Goal: Information Seeking & Learning: Learn about a topic

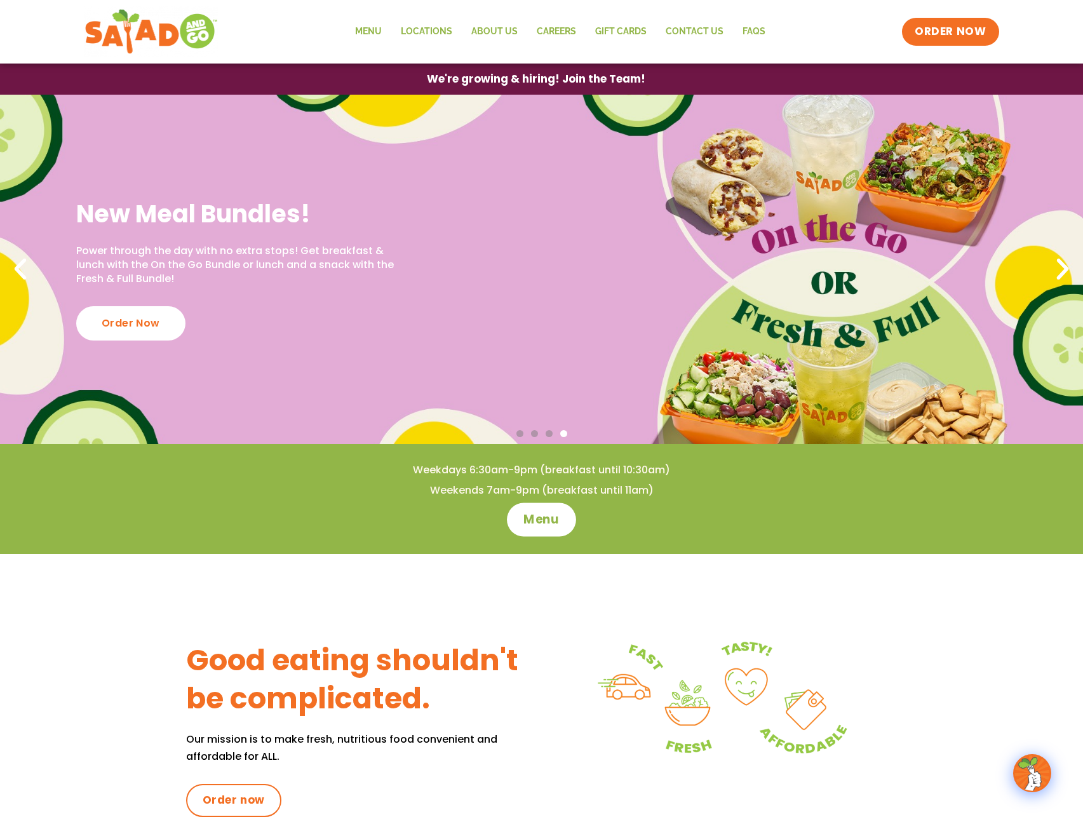
click at [546, 523] on span "Menu" at bounding box center [542, 519] width 36 height 17
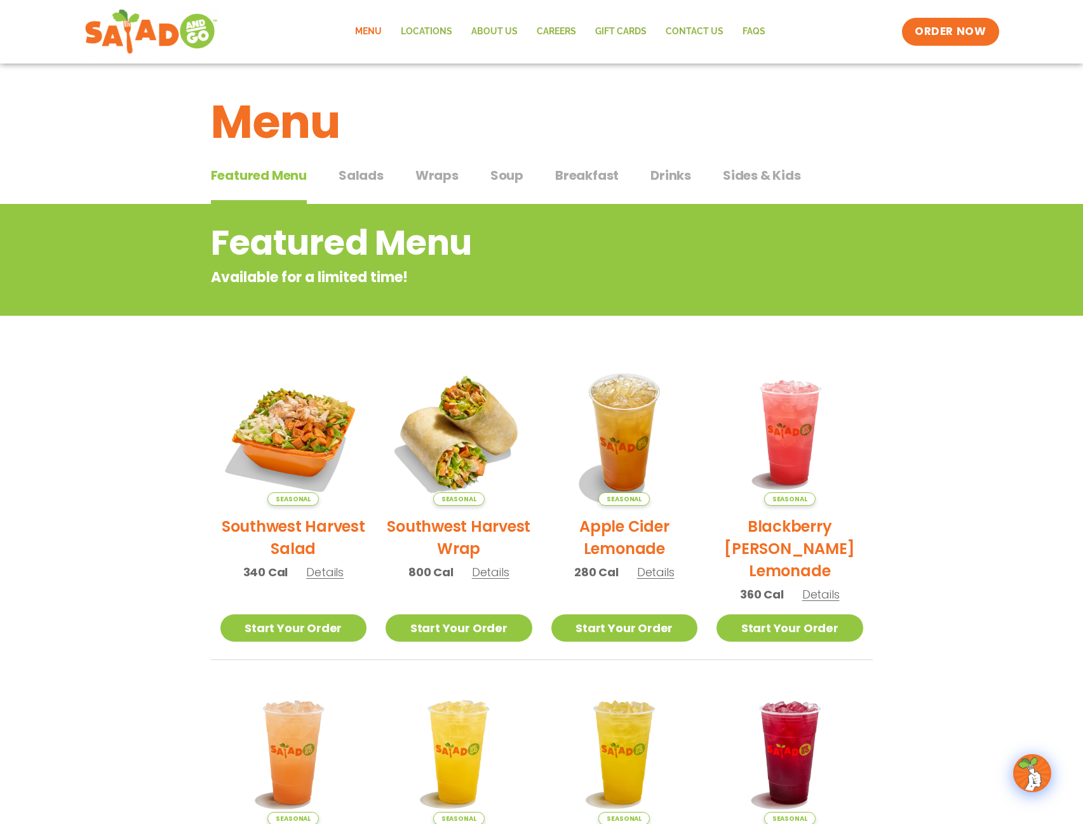
click at [304, 534] on h2 "Southwest Harvest Salad" at bounding box center [293, 537] width 147 height 44
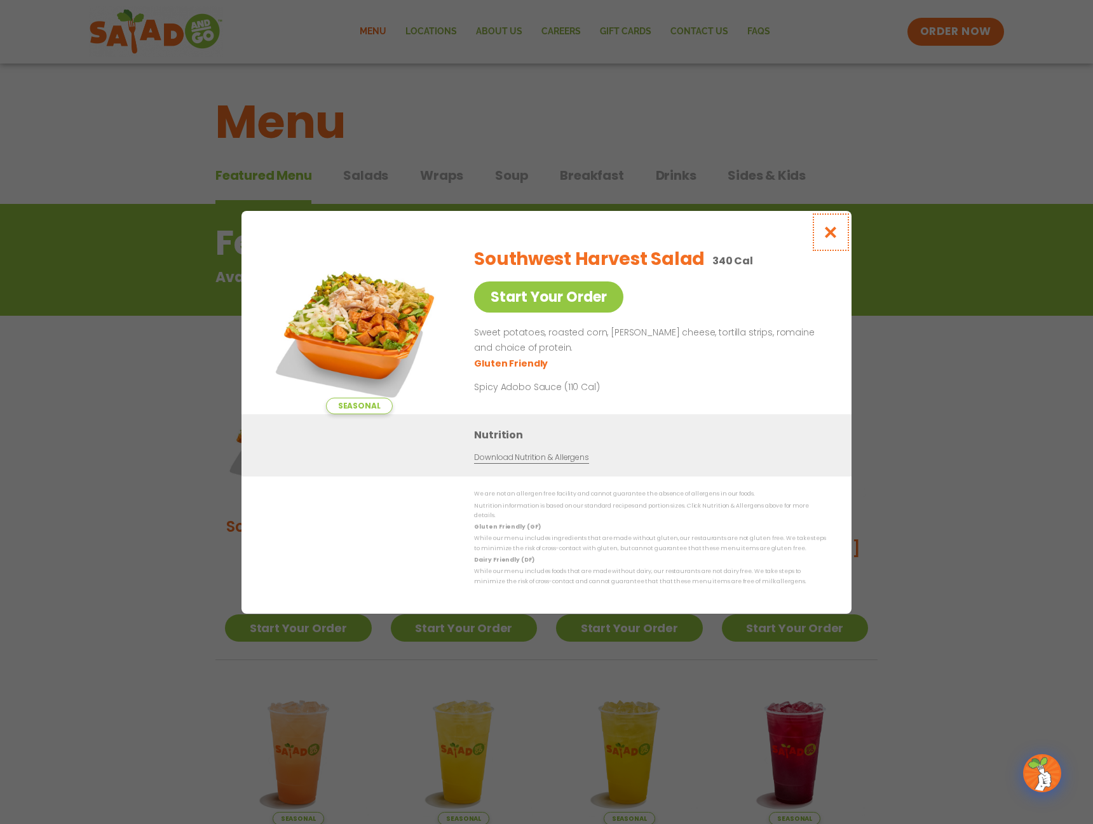
click at [832, 233] on icon "Close modal" at bounding box center [831, 232] width 16 height 13
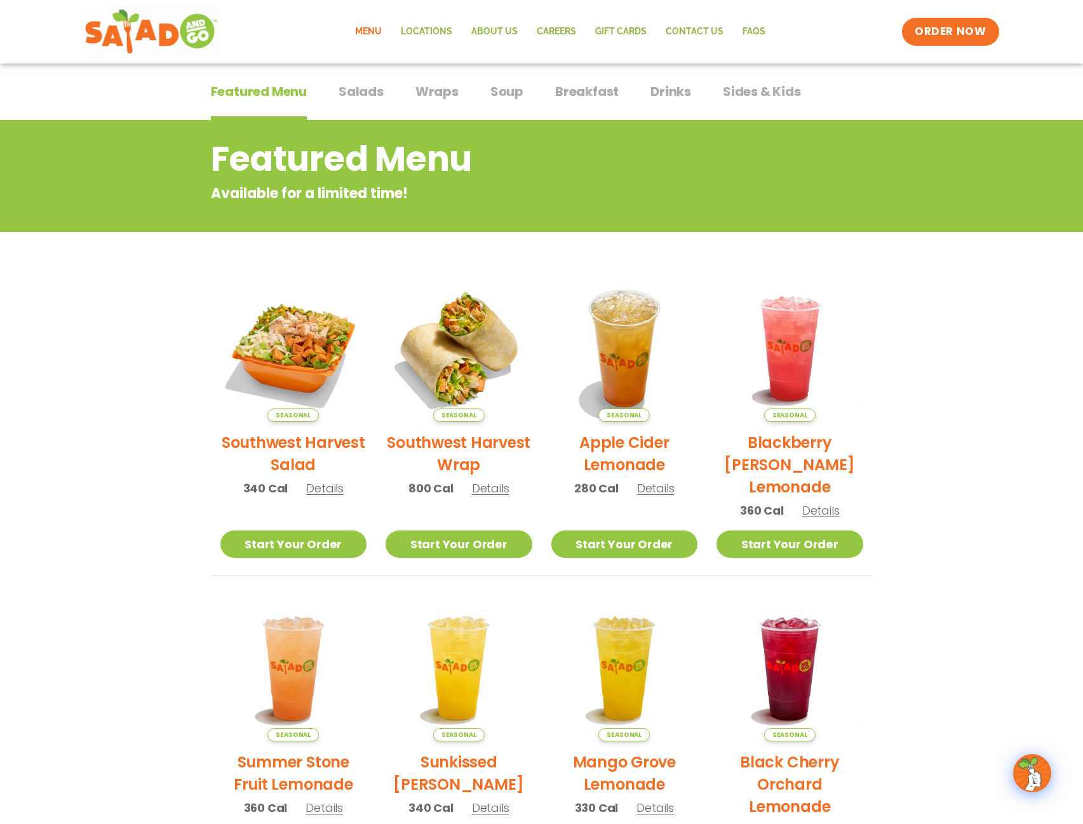
scroll to position [79, 0]
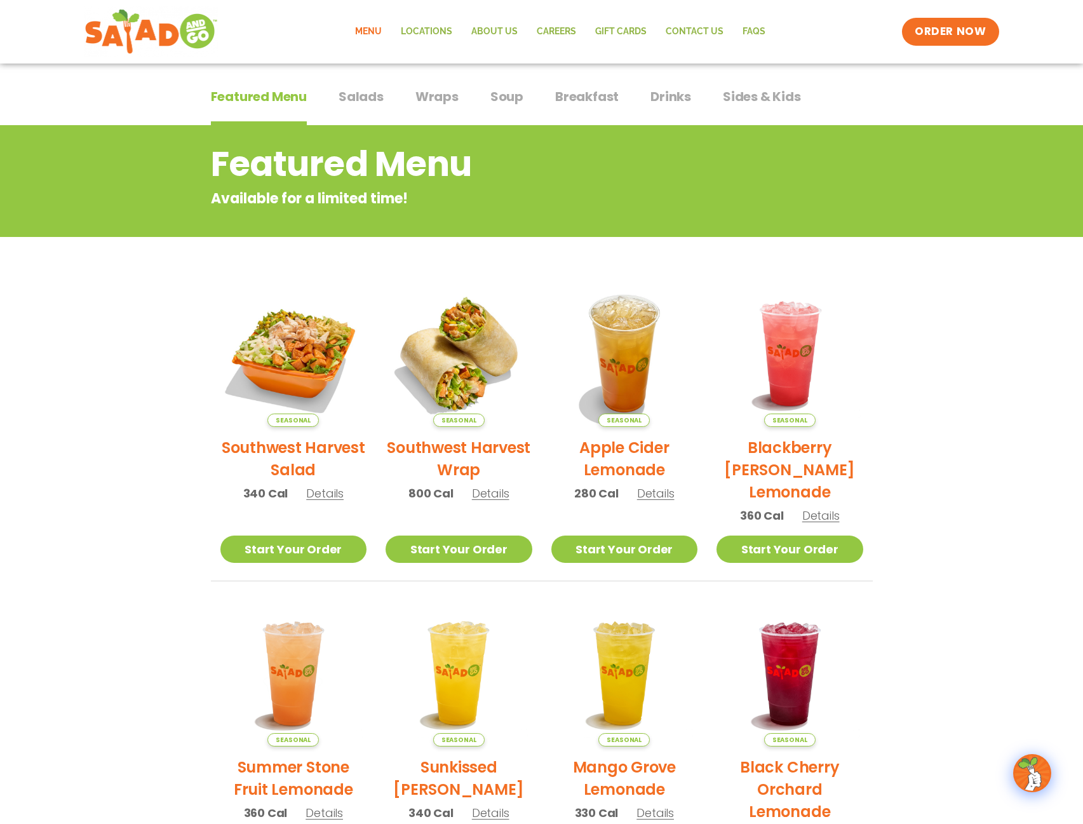
click at [367, 94] on span "Salads" at bounding box center [361, 96] width 45 height 19
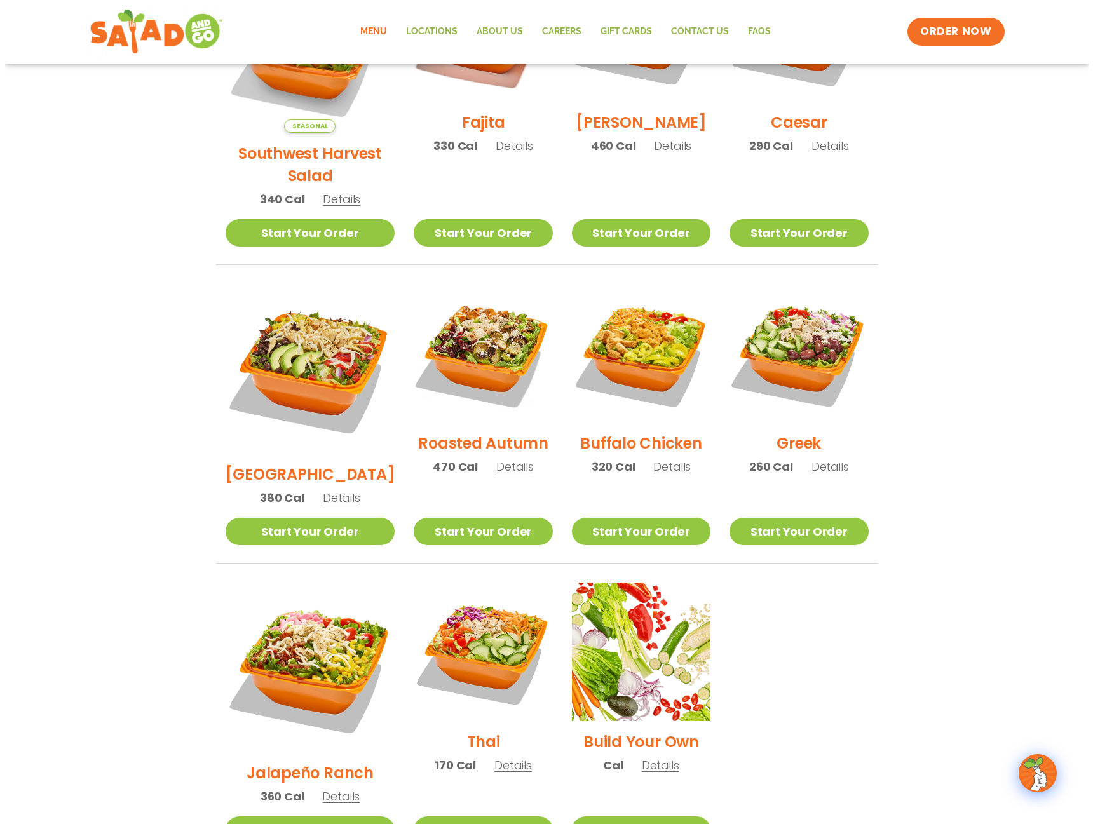
scroll to position [454, 0]
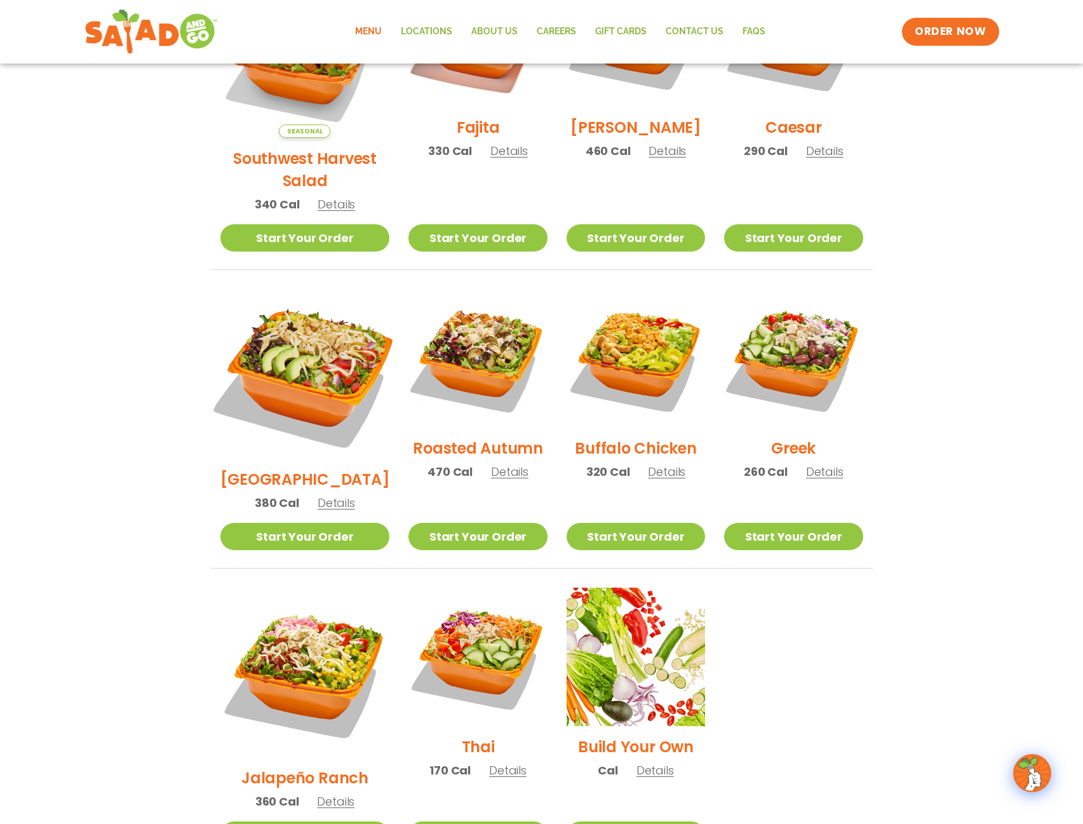
click at [319, 362] on img at bounding box center [304, 373] width 199 height 199
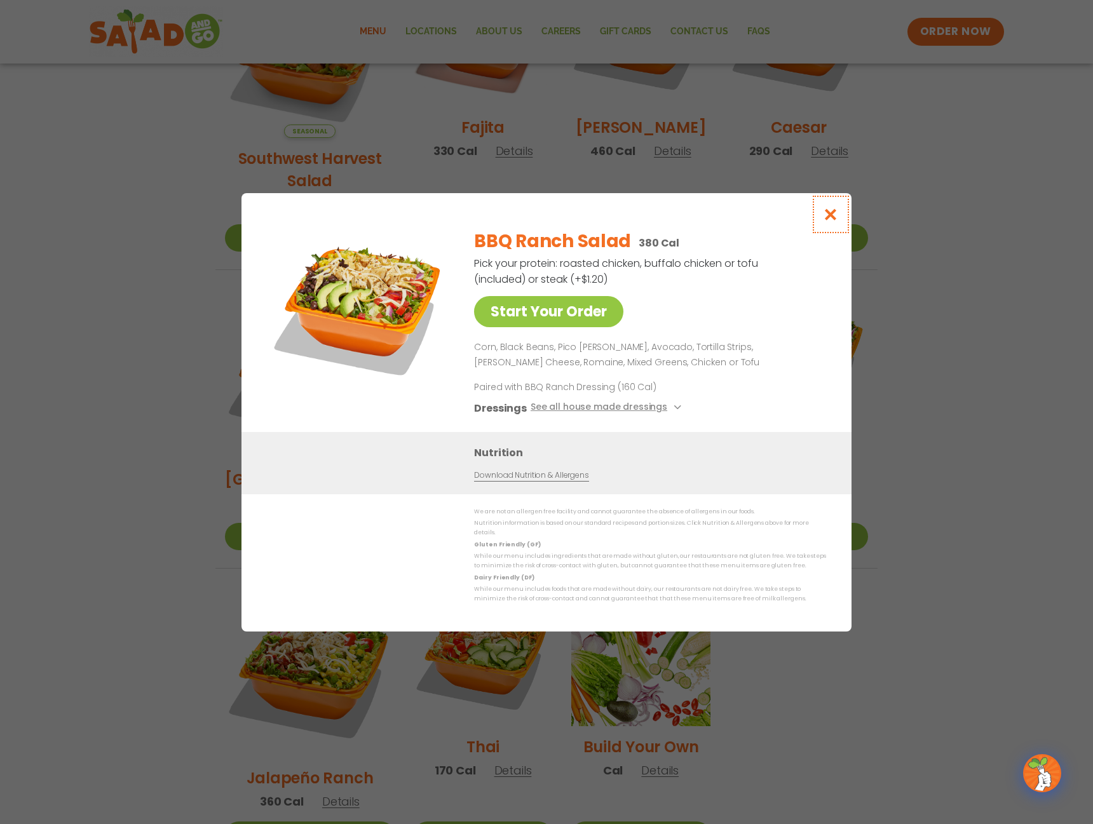
click at [834, 219] on icon "Close modal" at bounding box center [831, 214] width 16 height 13
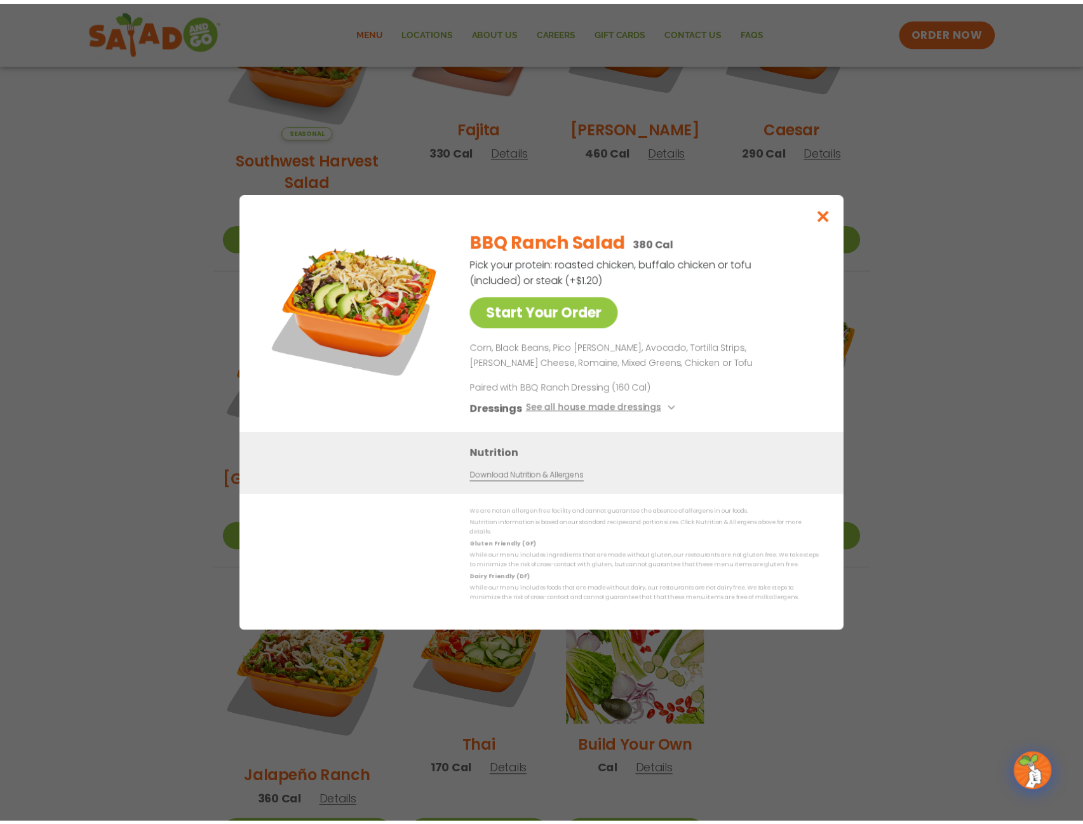
scroll to position [428, 0]
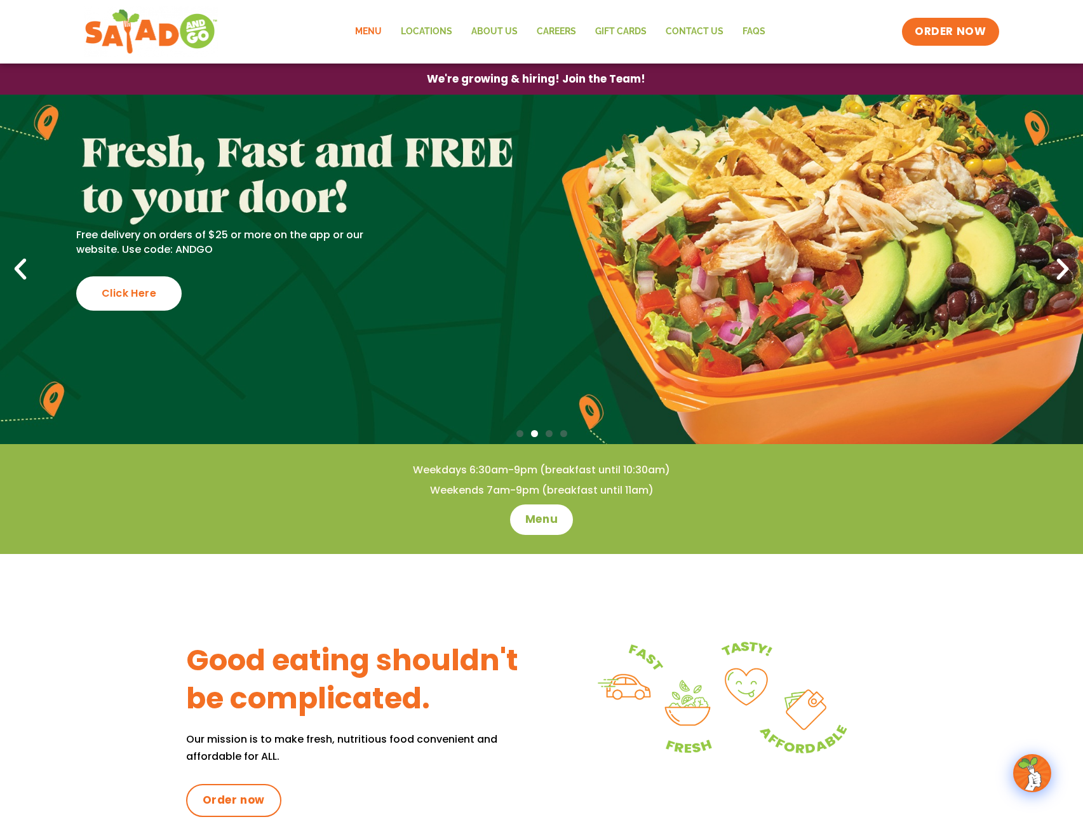
click at [377, 31] on link "Menu" at bounding box center [369, 31] width 46 height 29
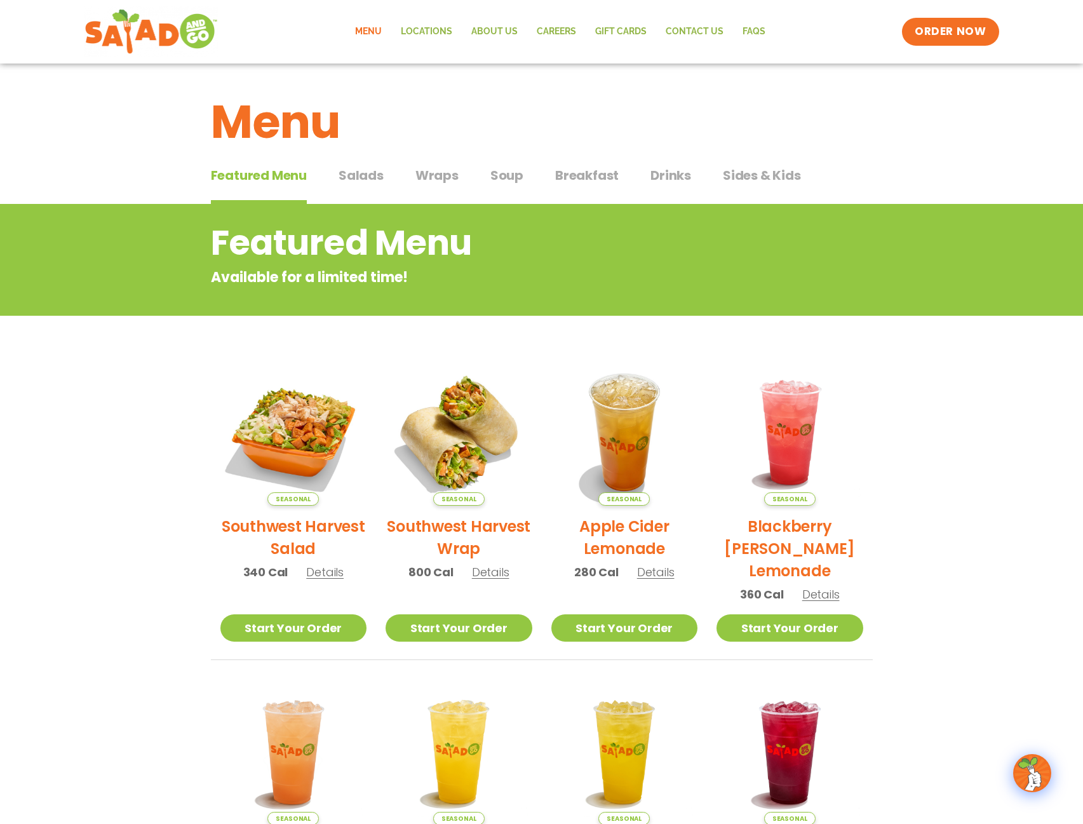
click at [353, 174] on span "Salads" at bounding box center [361, 175] width 45 height 19
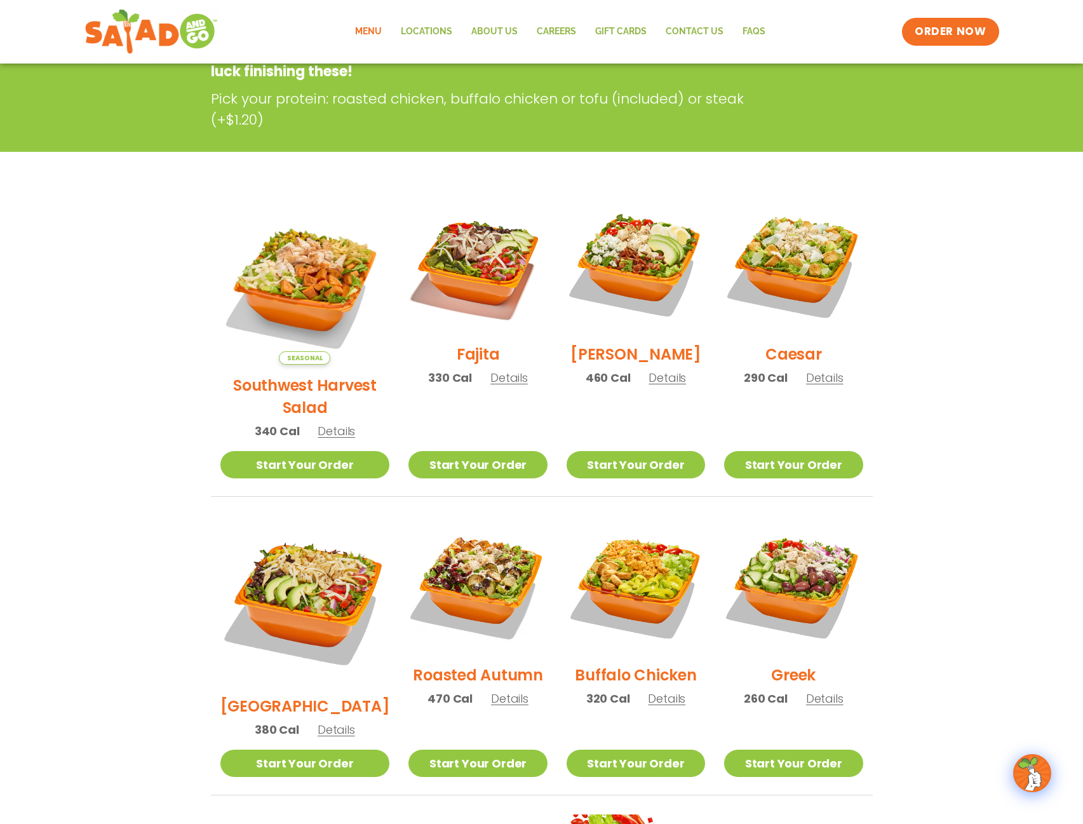
scroll to position [250, 0]
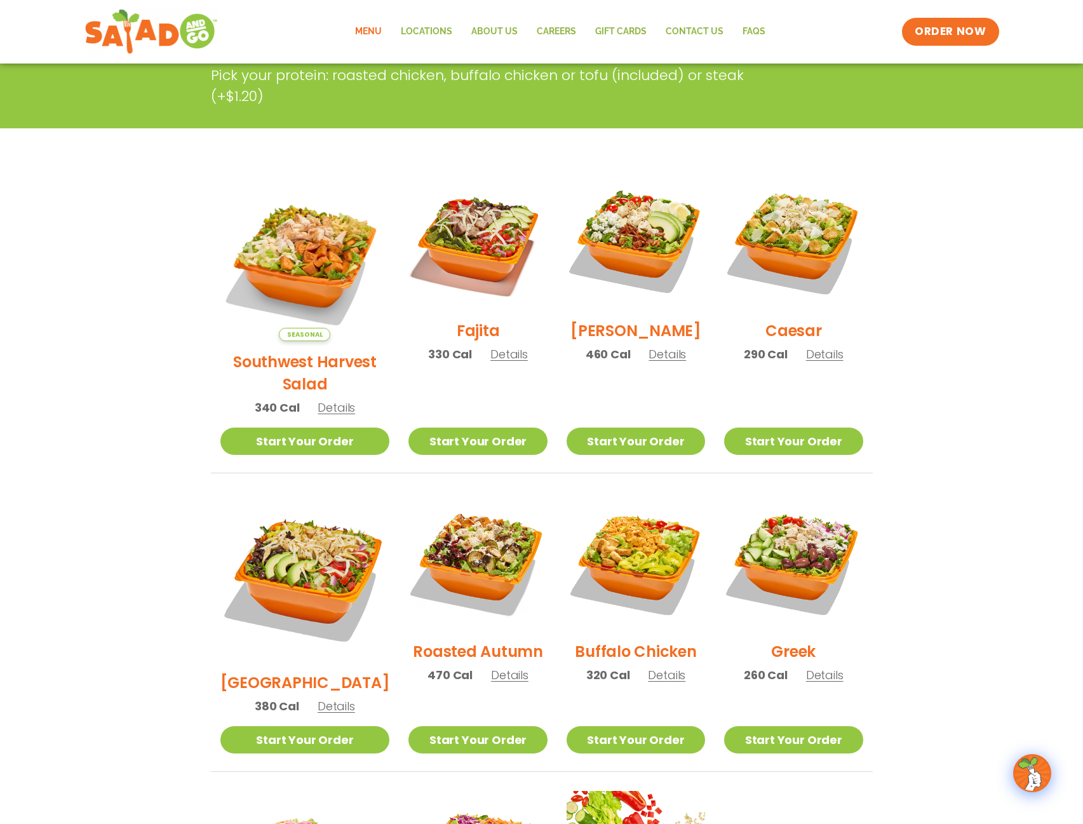
click at [329, 698] on span "Details" at bounding box center [336, 706] width 37 height 16
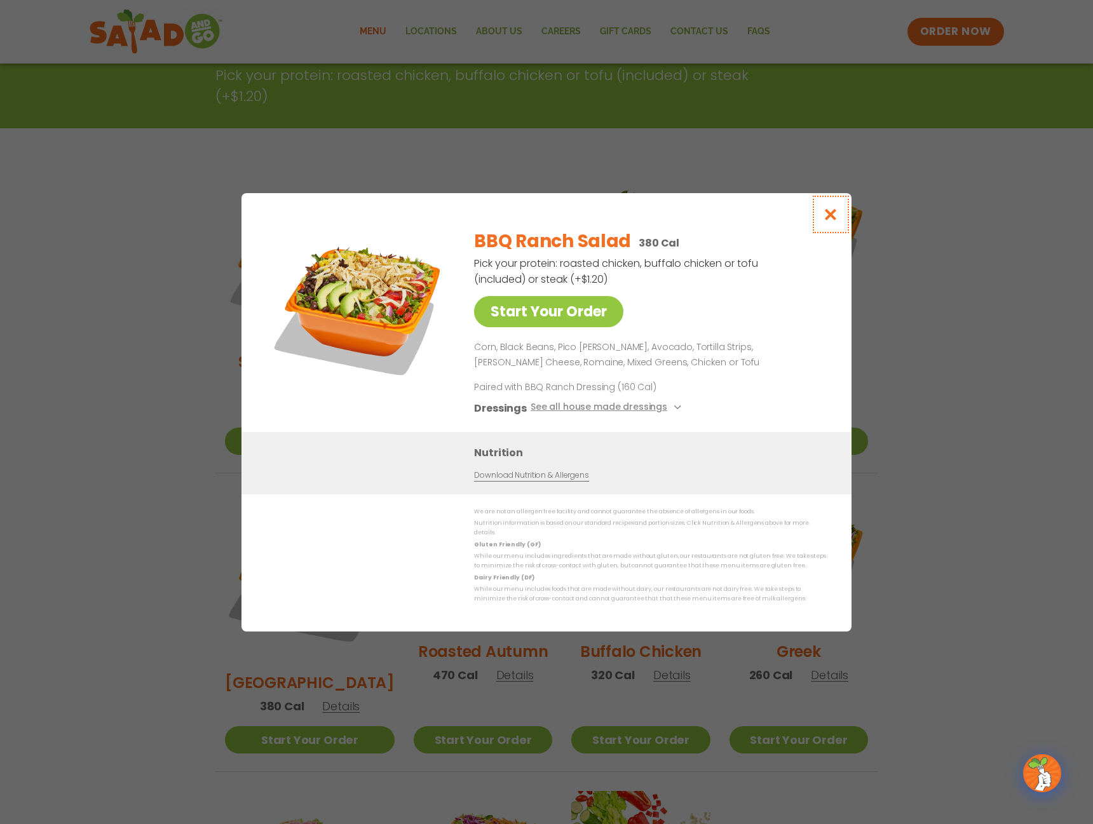
click at [829, 220] on icon "Close modal" at bounding box center [831, 214] width 16 height 13
